Goal: Information Seeking & Learning: Learn about a topic

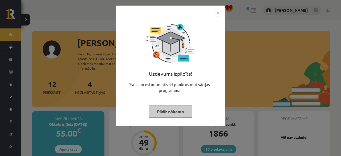
click at [165, 114] on button "Pildīt nākamo" at bounding box center [171, 112] width 44 height 12
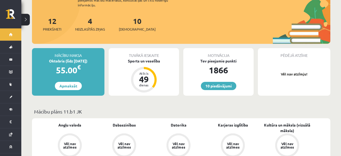
scroll to position [28, 0]
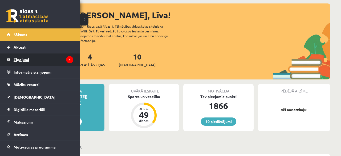
click at [20, 57] on legend "Ziņojumi 4" at bounding box center [44, 60] width 60 height 12
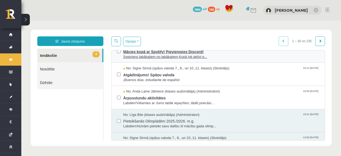
scroll to position [26, 0]
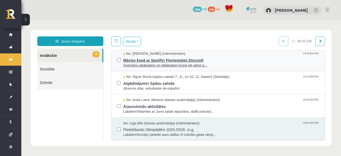
click at [163, 66] on span "Sveiciens labākajiem no labākajiem,Kopā ļoti aktīvi e..." at bounding box center [221, 65] width 196 height 5
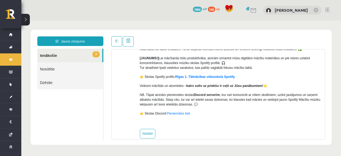
scroll to position [68, 0]
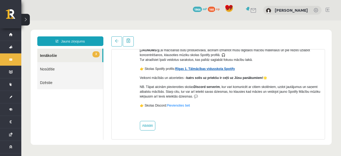
click at [206, 67] on link "Rīgas 1. Tālmācības vidusskola Spotify" at bounding box center [205, 69] width 60 height 4
click at [60, 54] on link "3 Ienākošie" at bounding box center [69, 56] width 65 height 14
click at [120, 42] on link at bounding box center [116, 41] width 11 height 10
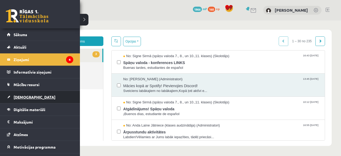
scroll to position [0, 0]
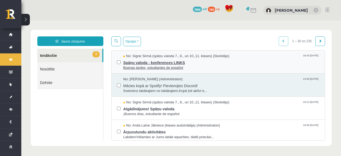
click at [169, 64] on span "Spāņu valoda - konferences LINKS" at bounding box center [221, 62] width 196 height 7
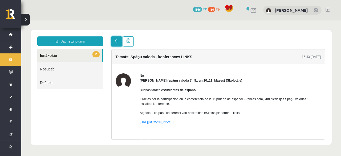
click at [114, 42] on link at bounding box center [116, 41] width 11 height 10
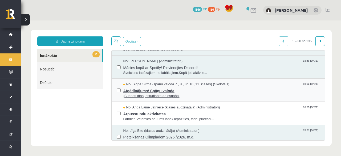
scroll to position [26, 0]
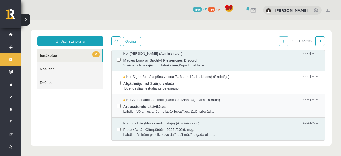
click at [132, 107] on span "Ārpusstundu aktivitātes" at bounding box center [221, 106] width 196 height 7
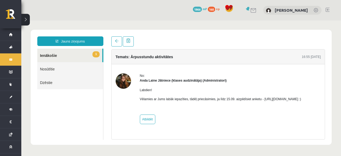
scroll to position [0, 0]
click at [115, 44] on link at bounding box center [116, 41] width 11 height 10
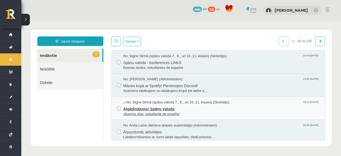
click at [133, 110] on span "Atgādinājums! Spāņu valoda" at bounding box center [221, 108] width 196 height 7
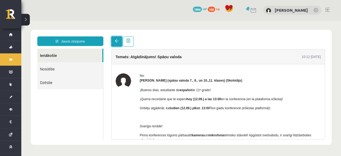
click at [115, 40] on link at bounding box center [116, 41] width 11 height 10
click at [115, 40] on span at bounding box center [117, 41] width 4 height 4
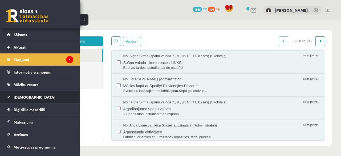
click at [26, 100] on link "[DEMOGRAPHIC_DATA]" at bounding box center [40, 97] width 66 height 12
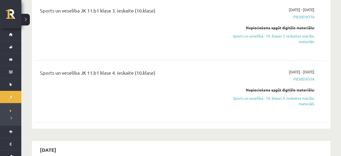
scroll to position [1773, 0]
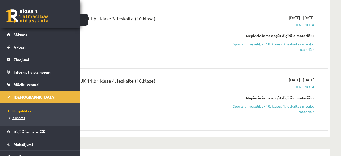
click at [11, 119] on span "Izlabotās" at bounding box center [16, 118] width 18 height 4
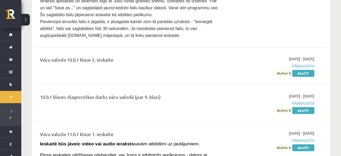
scroll to position [3185, 0]
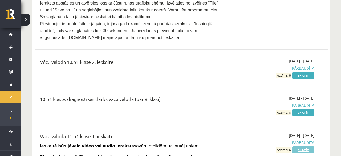
click at [304, 147] on link "Skatīt" at bounding box center [303, 150] width 22 height 7
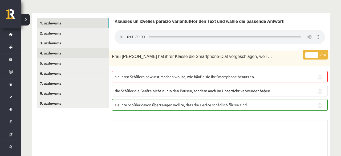
scroll to position [135, 0]
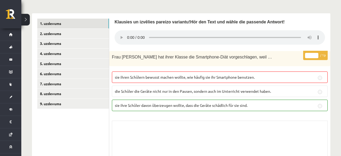
click at [65, 31] on link "2. uzdevums" at bounding box center [73, 34] width 72 height 10
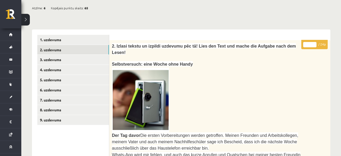
scroll to position [115, 0]
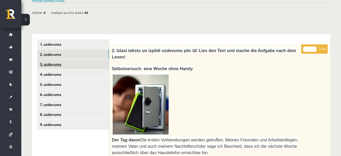
click at [61, 63] on link "3. uzdevums" at bounding box center [73, 64] width 72 height 10
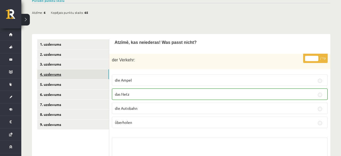
click at [54, 77] on link "4. uzdevums" at bounding box center [73, 75] width 72 height 10
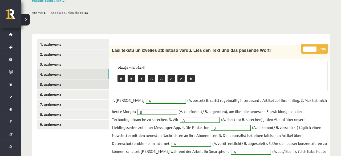
click at [52, 85] on link "5. uzdevums" at bounding box center [73, 85] width 72 height 10
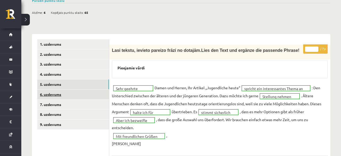
click at [56, 97] on link "6. uzdevums" at bounding box center [73, 95] width 72 height 10
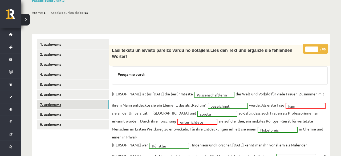
click at [59, 102] on link "7. uzdevums" at bounding box center [73, 105] width 72 height 10
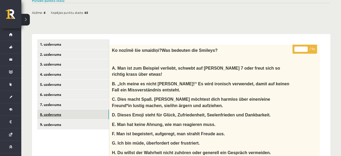
click at [55, 111] on link "8. uzdevums" at bounding box center [73, 115] width 72 height 10
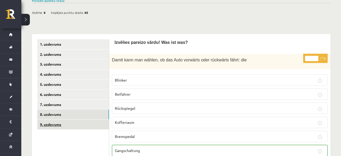
click at [55, 126] on link "9. uzdevums" at bounding box center [73, 125] width 72 height 10
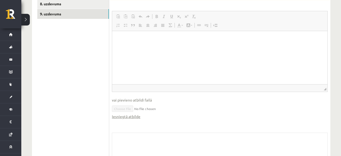
scroll to position [142, 0]
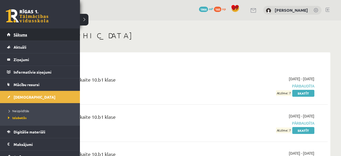
click at [9, 32] on link "Sākums" at bounding box center [40, 34] width 66 height 12
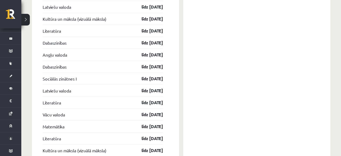
scroll to position [831, 0]
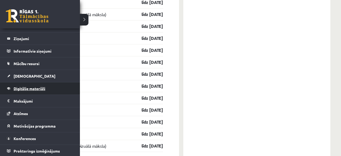
click at [12, 83] on link "Digitālie materiāli" at bounding box center [40, 89] width 66 height 12
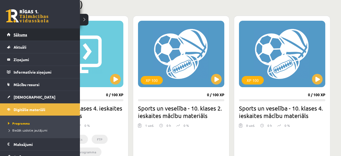
click at [19, 35] on span "Sākums" at bounding box center [21, 34] width 14 height 5
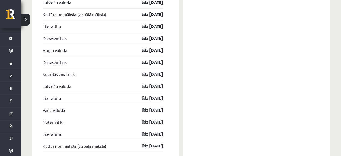
scroll to position [923, 0]
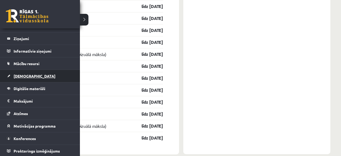
click at [22, 73] on link "[DEMOGRAPHIC_DATA]" at bounding box center [40, 76] width 66 height 12
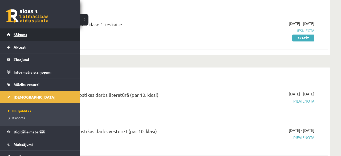
click at [23, 35] on span "Sākums" at bounding box center [21, 34] width 14 height 5
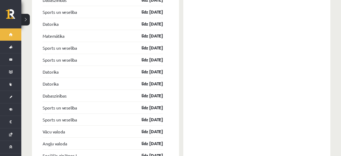
scroll to position [665, 0]
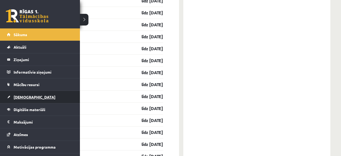
click at [14, 98] on span "[DEMOGRAPHIC_DATA]" at bounding box center [35, 97] width 42 height 5
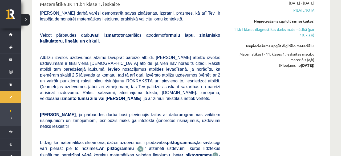
scroll to position [1412, 0]
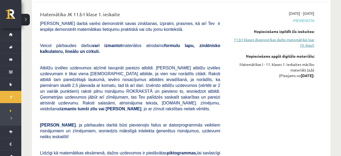
click at [296, 37] on link "11.b1 klases diagnostikas darbs matemātikā (par 10. klasi)" at bounding box center [271, 42] width 86 height 11
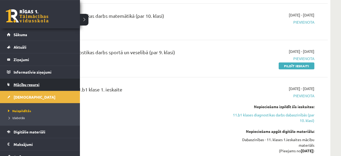
click at [27, 82] on link "Mācību resursi" at bounding box center [40, 85] width 66 height 12
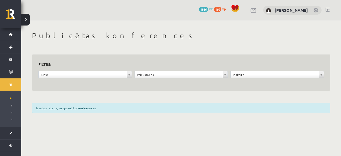
click at [81, 107] on div "Izvēlies filtrus, lai apskatītu konferences" at bounding box center [181, 108] width 298 height 10
click at [98, 108] on div "Izvēlies filtrus, lai apskatītu konferences" at bounding box center [181, 108] width 298 height 10
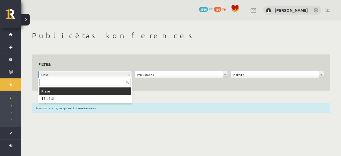
click at [130, 75] on body "10 Dāvanas 1866 mP 160 xp [PERSON_NAME] Sākums Aktuāli Kā mācīties eSKOLĀ Konta…" at bounding box center [170, 78] width 341 height 156
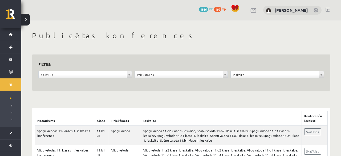
click at [191, 71] on div "Priekšmets" at bounding box center [180, 74] width 93 height 7
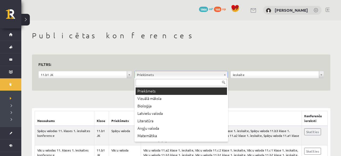
click at [191, 74] on body "0 Dāvanas 1866 mP 160 xp Līva Ādmīdiņa Sākums Aktuāli Kā mācīties eSKOLĀ Kontak…" at bounding box center [170, 78] width 341 height 156
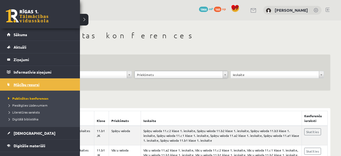
click at [14, 84] on body "0 Dāvanas 1866 mP 160 xp Līva Ādmīdiņa Sākums Aktuāli Kā mācīties eSKOLĀ Kontak…" at bounding box center [170, 78] width 341 height 156
click at [21, 81] on link "Mācību resursi" at bounding box center [40, 85] width 66 height 12
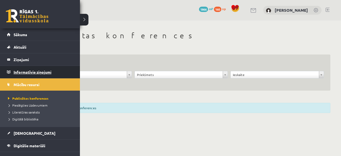
click at [27, 69] on legend "Informatīvie ziņojumi 0" at bounding box center [44, 72] width 60 height 12
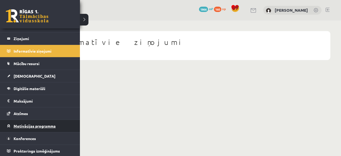
click at [19, 128] on link "Motivācijas programma" at bounding box center [40, 126] width 66 height 12
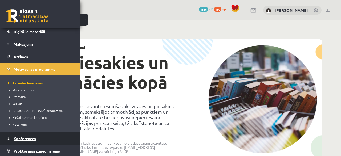
click at [22, 139] on span "Konferences" at bounding box center [25, 138] width 22 height 5
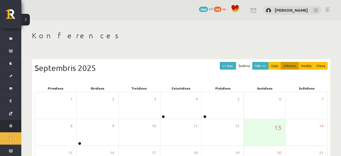
scroll to position [21, 0]
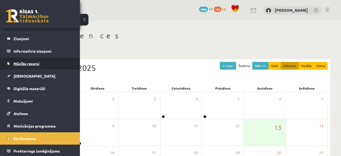
click at [24, 66] on link "Mācību resursi" at bounding box center [40, 64] width 66 height 12
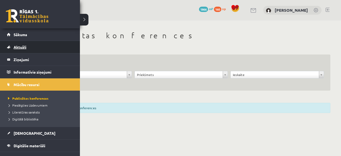
click at [16, 50] on link "Aktuāli" at bounding box center [40, 47] width 66 height 12
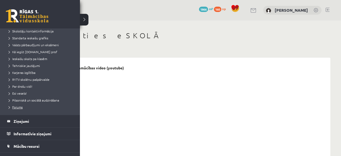
scroll to position [64, 0]
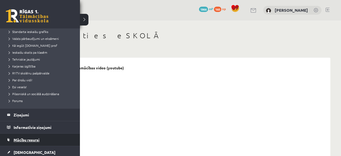
click at [22, 136] on link "Mācību resursi" at bounding box center [40, 140] width 66 height 12
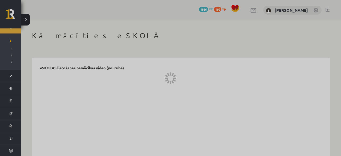
scroll to position [57, 0]
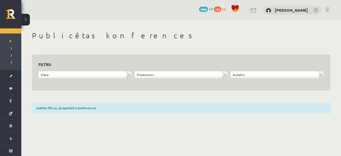
click at [240, 75] on body "0 Dāvanas 1866 mP 160 xp Līva Ādmīdiņa Sākums Aktuāli Kā mācīties eSKOLĀ Kontak…" at bounding box center [170, 78] width 341 height 156
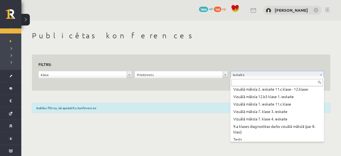
scroll to position [213, 0]
